Goal: Task Accomplishment & Management: Use online tool/utility

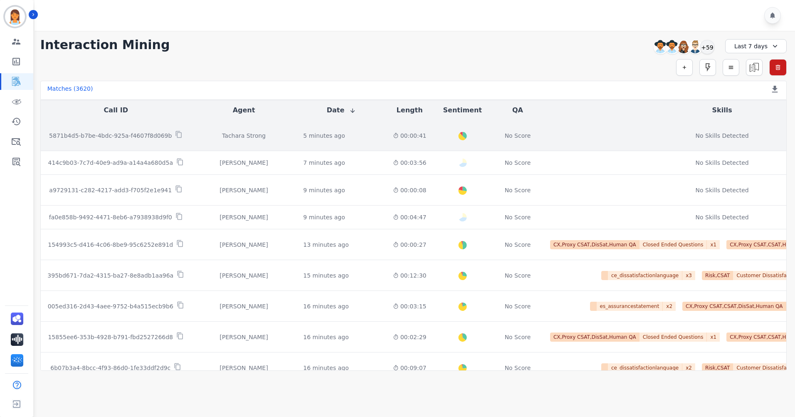
click at [497, 138] on div "No Score" at bounding box center [518, 135] width 42 height 8
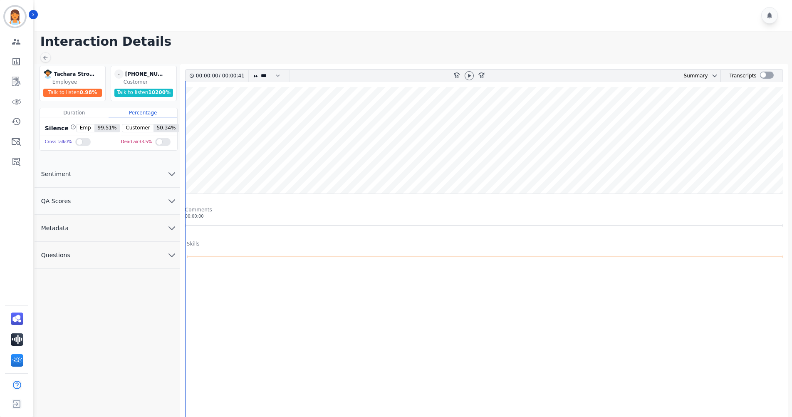
click at [135, 203] on button "QA Scores" at bounding box center [108, 201] width 146 height 27
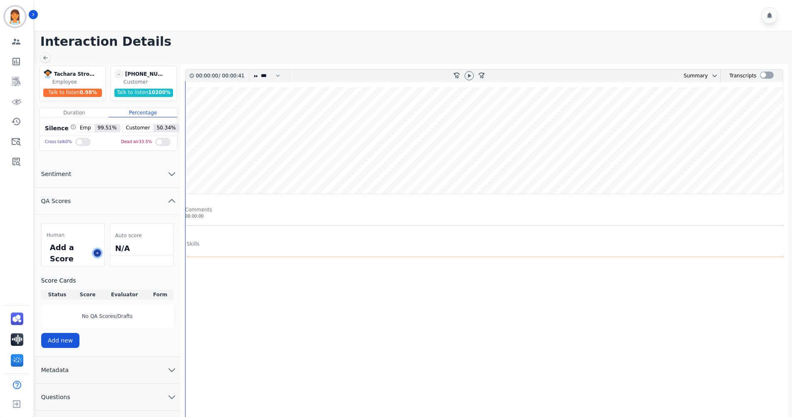
click at [97, 254] on icon at bounding box center [97, 253] width 4 height 4
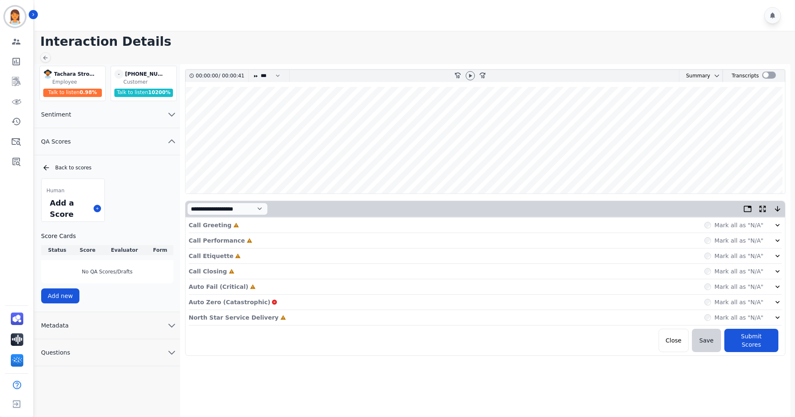
drag, startPoint x: 307, startPoint y: 228, endPoint x: 253, endPoint y: 234, distance: 54.0
click at [306, 228] on div "Call Greeting Incomplete Mark all as "N/A"" at bounding box center [485, 225] width 593 height 15
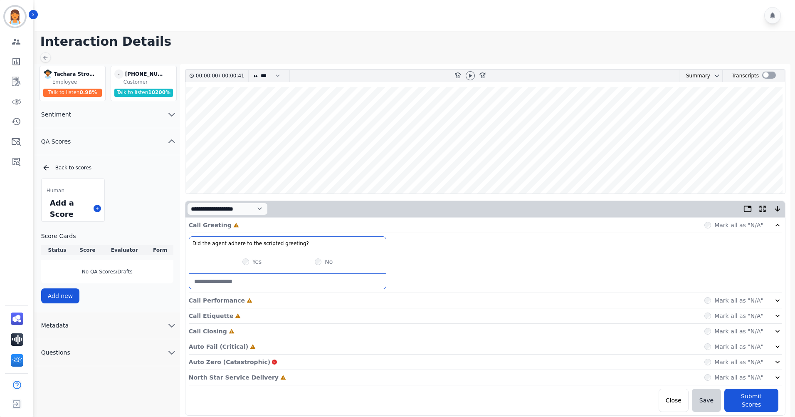
click at [315, 230] on div "Call Greeting Incomplete Mark all as "N/A"" at bounding box center [485, 225] width 593 height 15
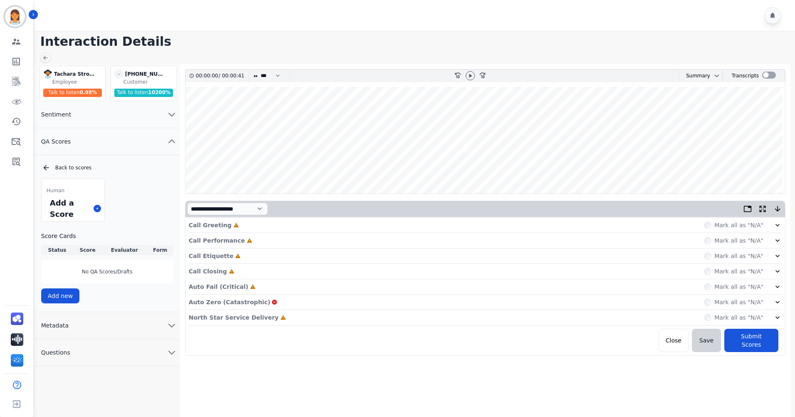
click at [278, 248] on div "Call Performance Incomplete Mark all as "N/A"" at bounding box center [485, 255] width 593 height 15
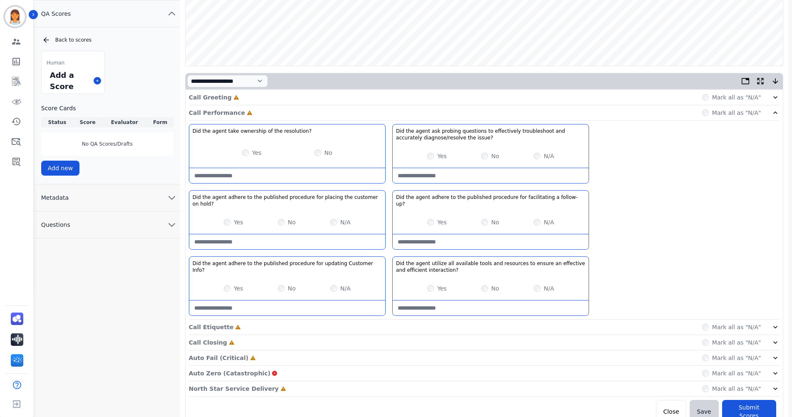
scroll to position [129, 0]
click at [341, 112] on div "Call Performance Incomplete Mark all as "N/A"" at bounding box center [484, 111] width 591 height 15
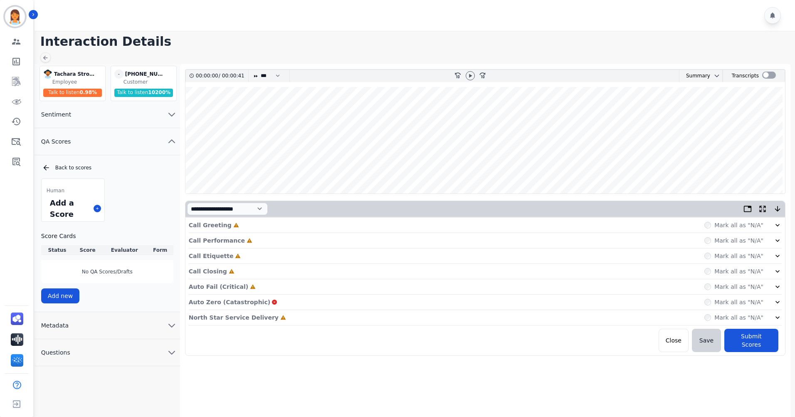
click at [267, 279] on div "Call Etiquette Incomplete Mark all as "N/A"" at bounding box center [485, 286] width 593 height 15
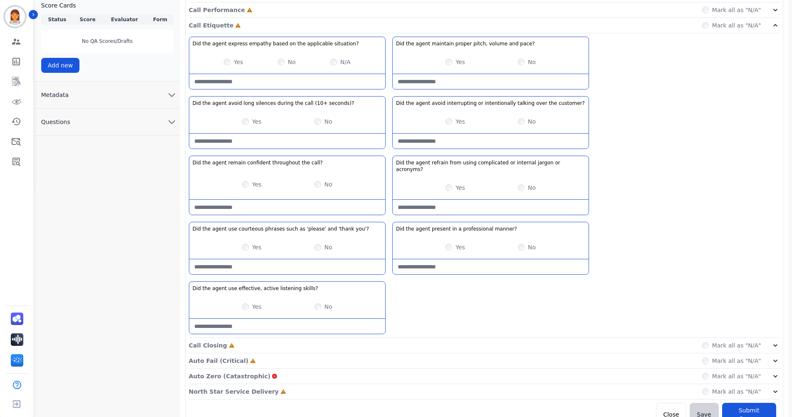
scroll to position [235, 0]
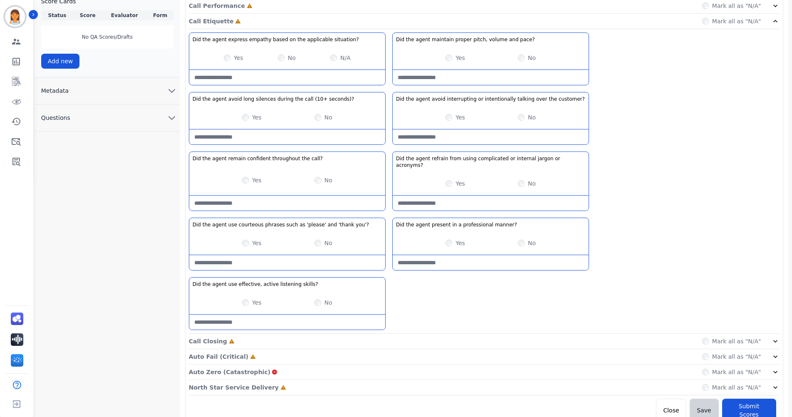
click at [284, 380] on div "Call Closing Incomplete Mark all as "N/A"" at bounding box center [484, 387] width 591 height 15
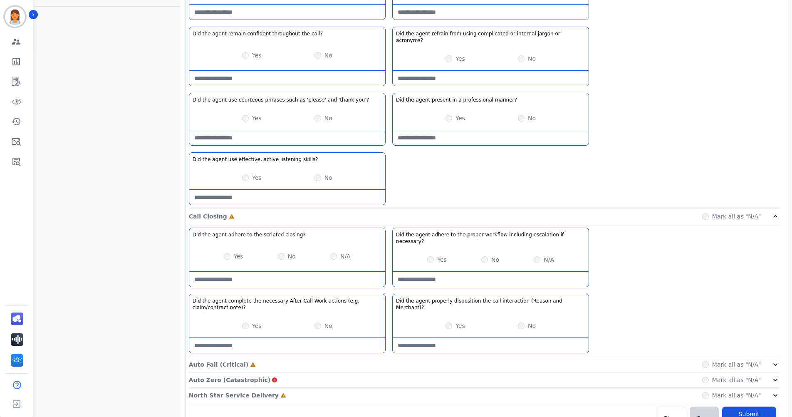
scroll to position [361, 0]
click at [269, 356] on div "Auto Fail (Critical) Incomplete Mark all as "N/A"" at bounding box center [484, 363] width 591 height 15
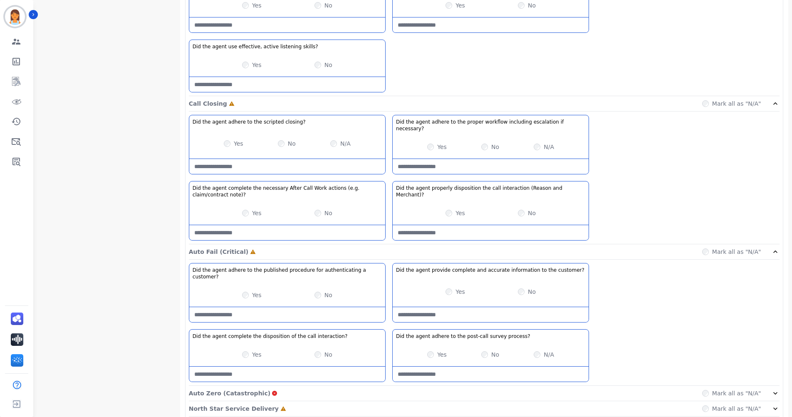
scroll to position [480, 0]
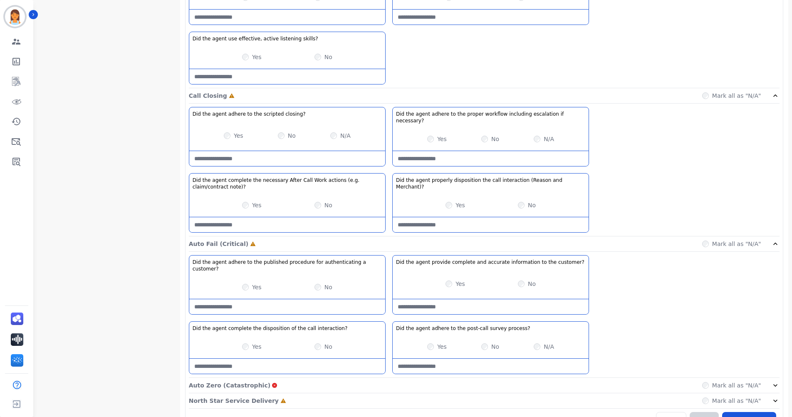
click at [307, 378] on div "Auto Zero (Catastrophic) Mark all as "N/A"" at bounding box center [484, 385] width 591 height 15
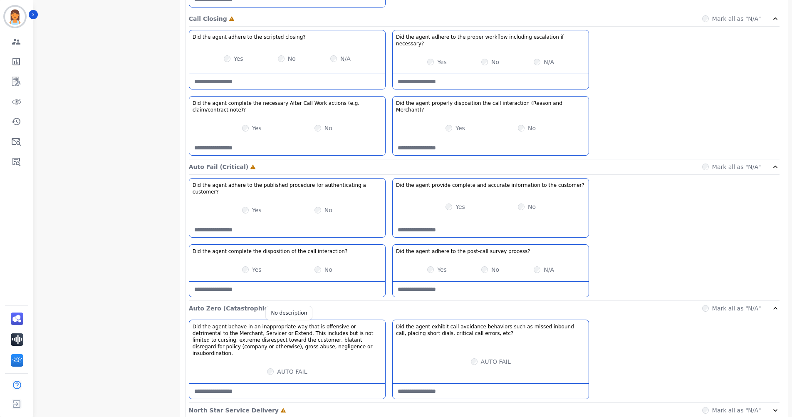
scroll to position [560, 0]
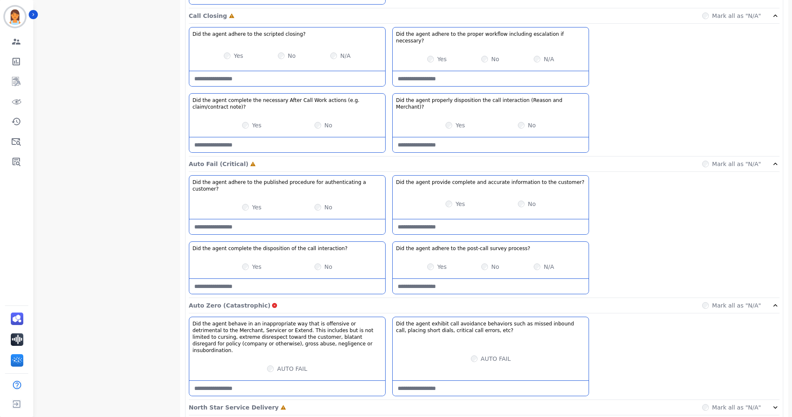
click at [418, 400] on div "North Star Service Delivery Incomplete Mark all as "N/A"" at bounding box center [484, 407] width 591 height 15
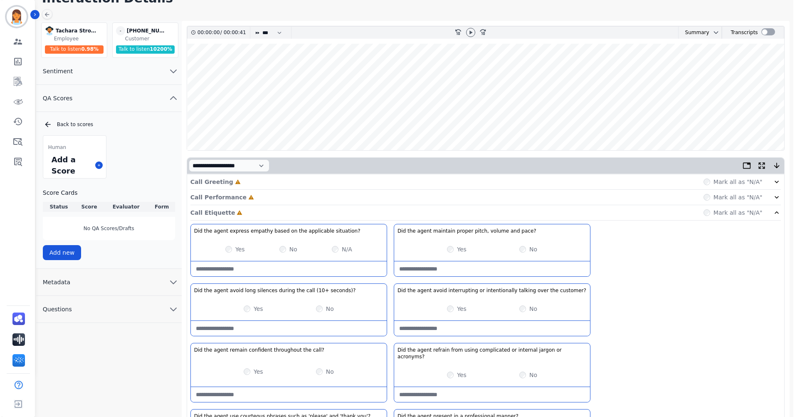
scroll to position [0, 0]
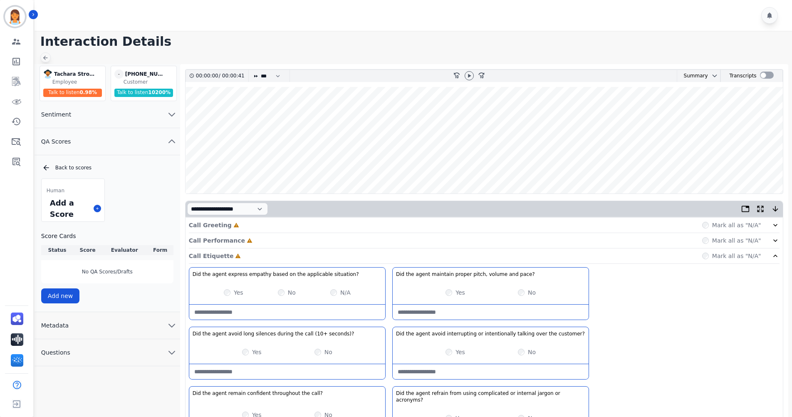
click at [42, 60] on icon at bounding box center [45, 57] width 7 height 7
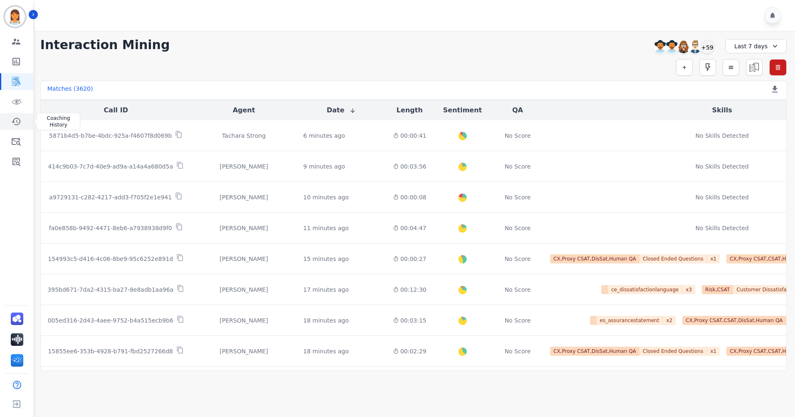
click at [17, 123] on icon "Sidebar" at bounding box center [16, 121] width 10 height 10
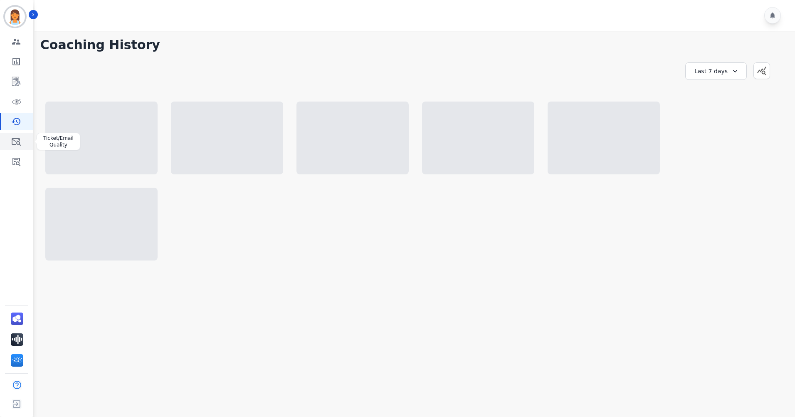
click at [20, 147] on link "Sidebar" at bounding box center [17, 141] width 32 height 17
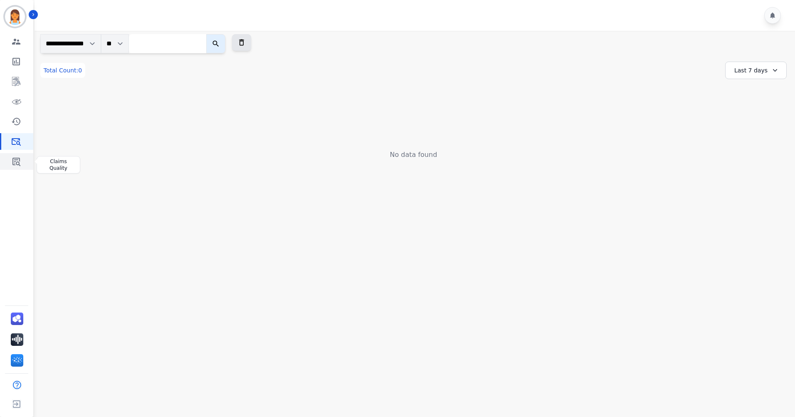
click at [25, 156] on link "Sidebar" at bounding box center [17, 161] width 32 height 17
